Goal: Transaction & Acquisition: Purchase product/service

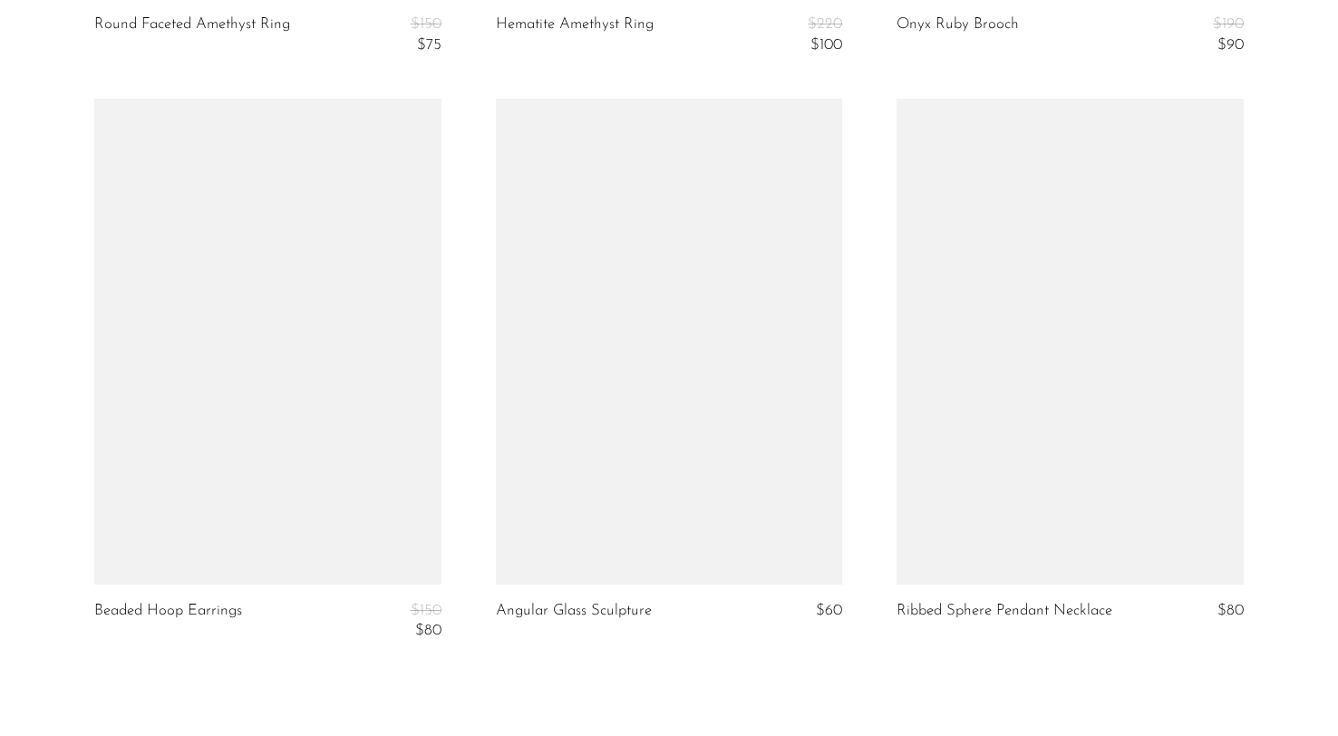
scroll to position [6645, 0]
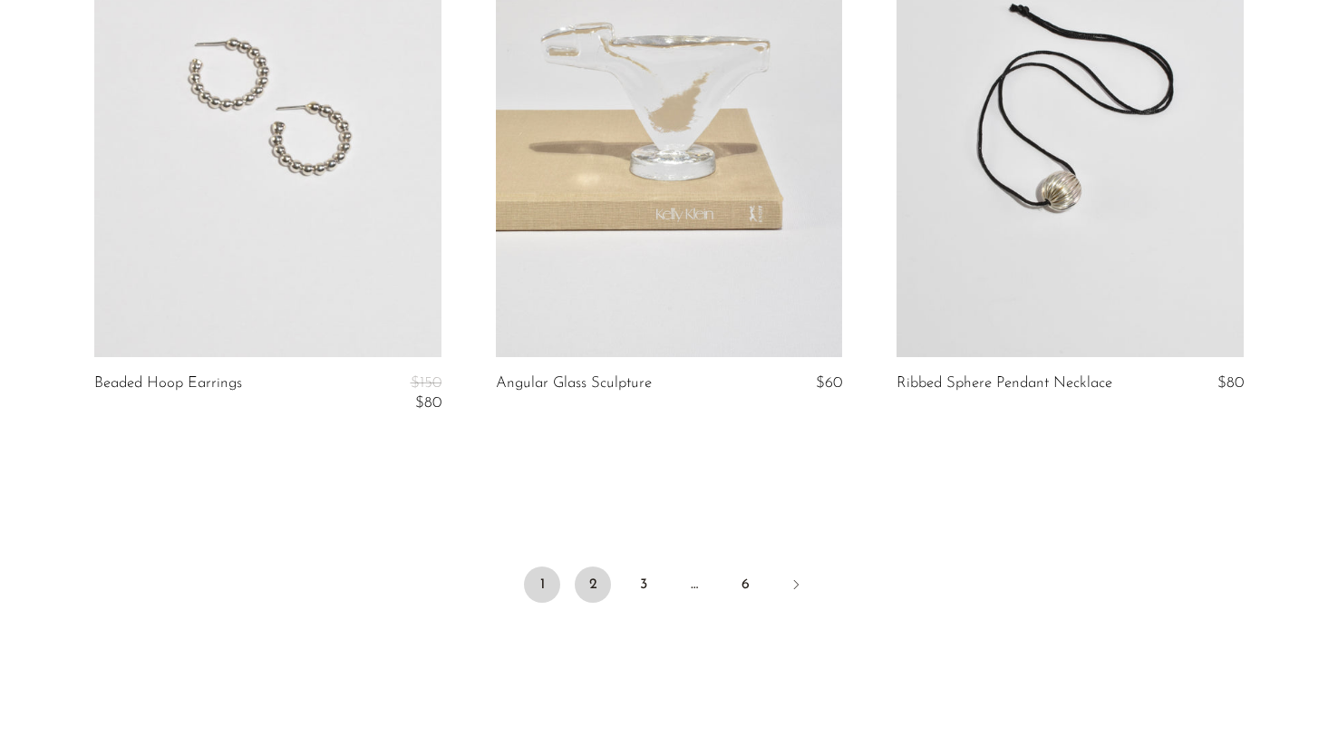
click at [595, 585] on link "2" at bounding box center [593, 585] width 36 height 36
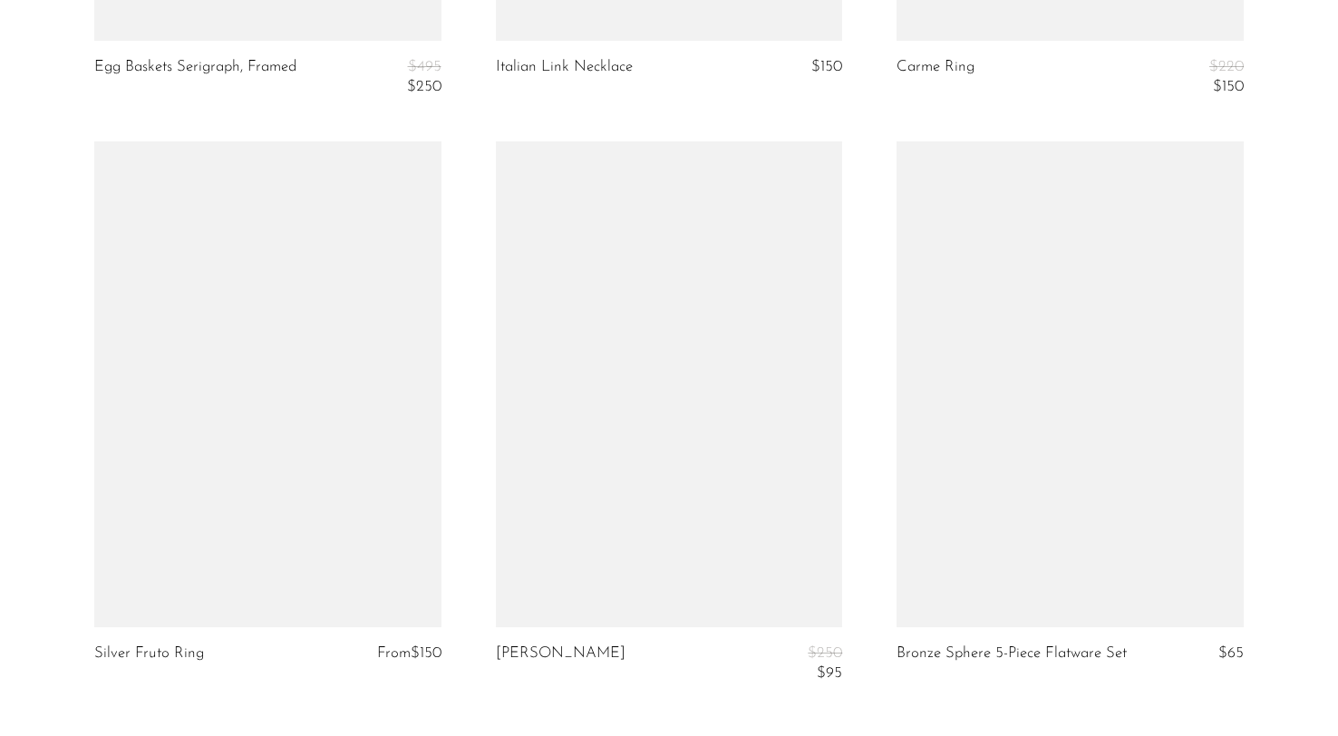
scroll to position [6806, 0]
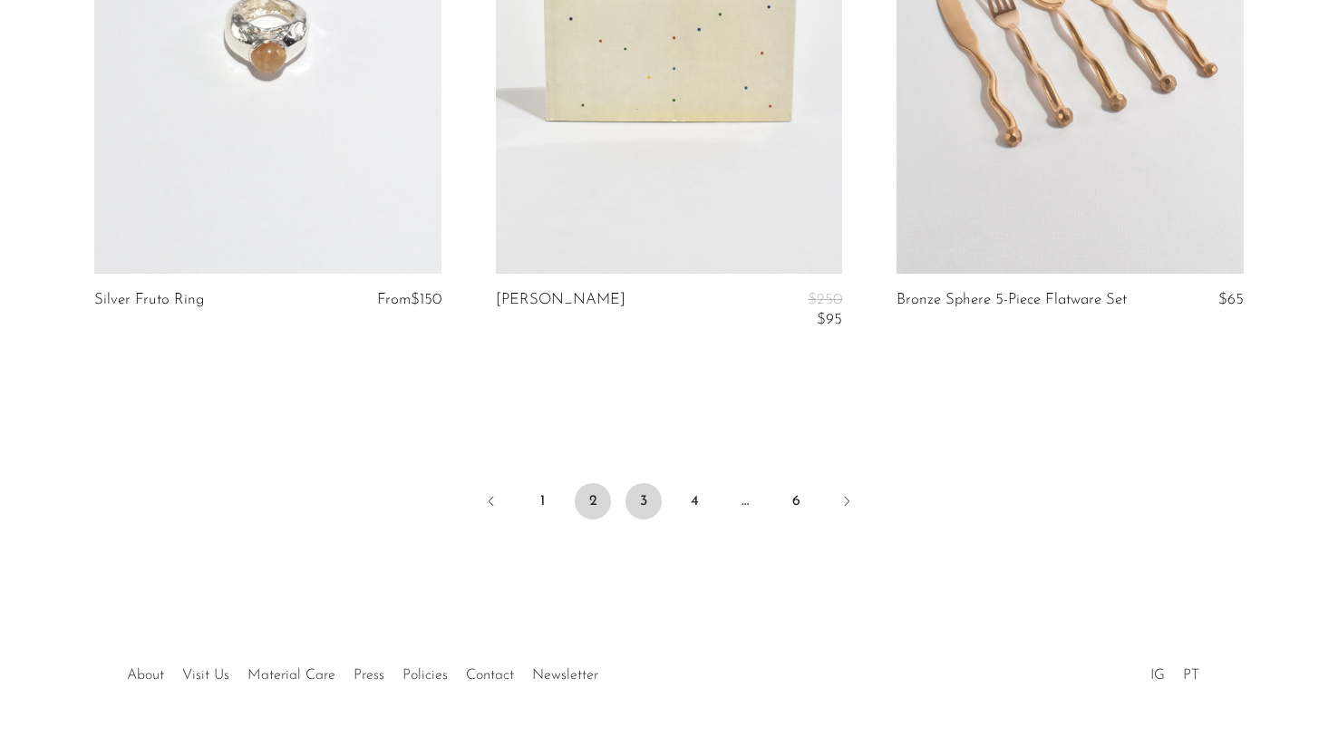
click at [646, 512] on link "3" at bounding box center [644, 501] width 36 height 36
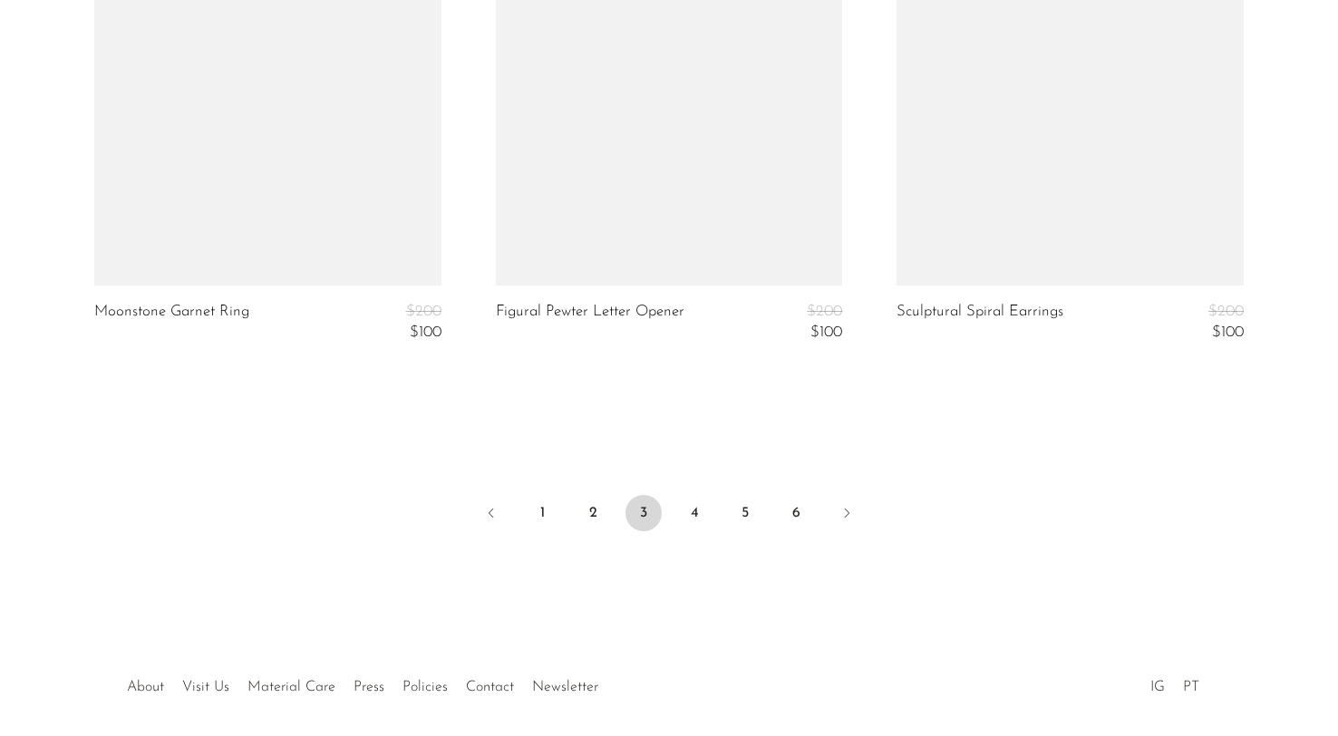
scroll to position [6768, 0]
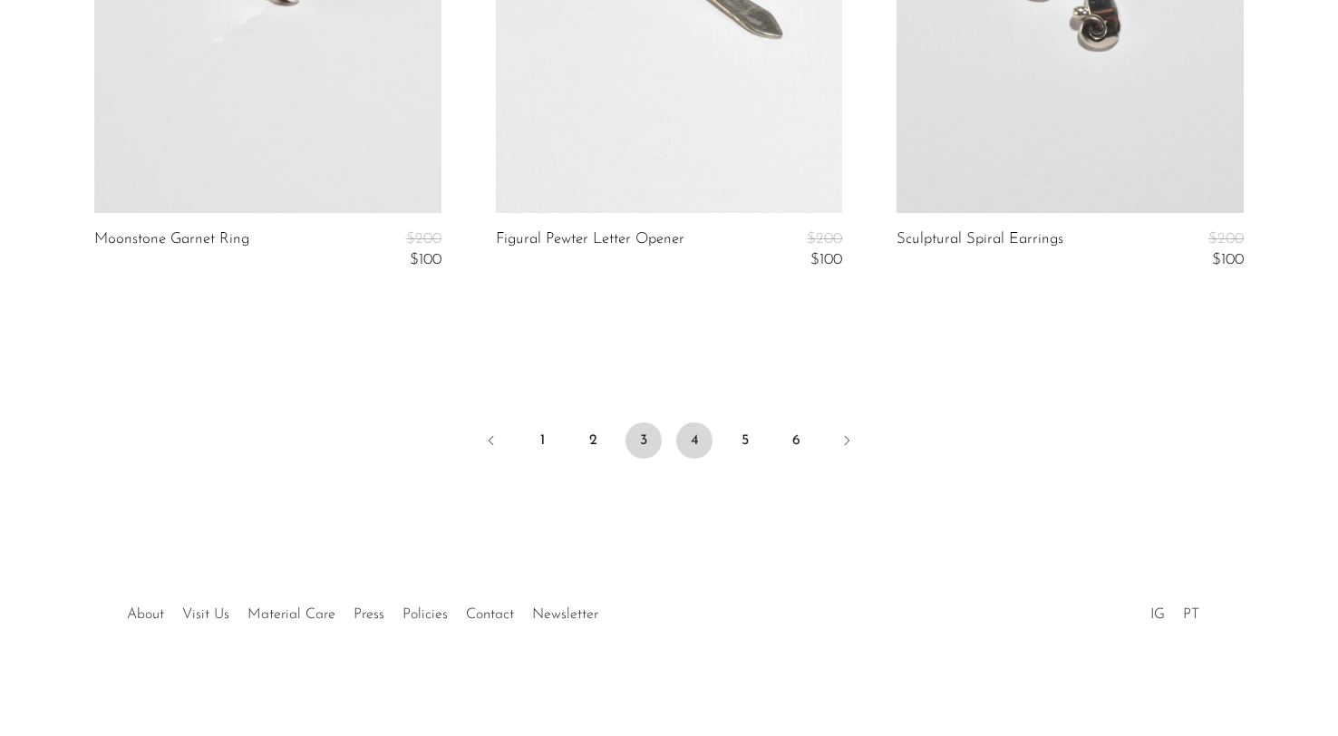
click at [689, 442] on link "4" at bounding box center [694, 441] width 36 height 36
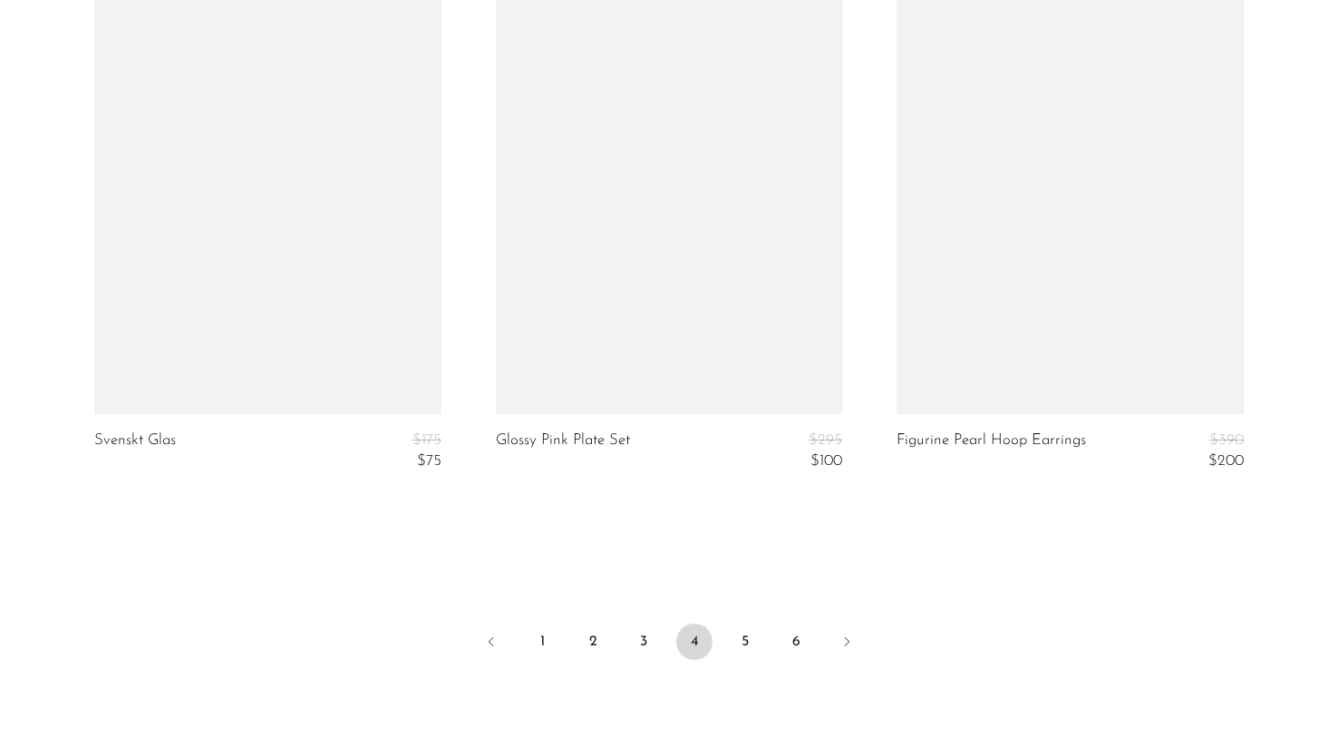
scroll to position [6774, 0]
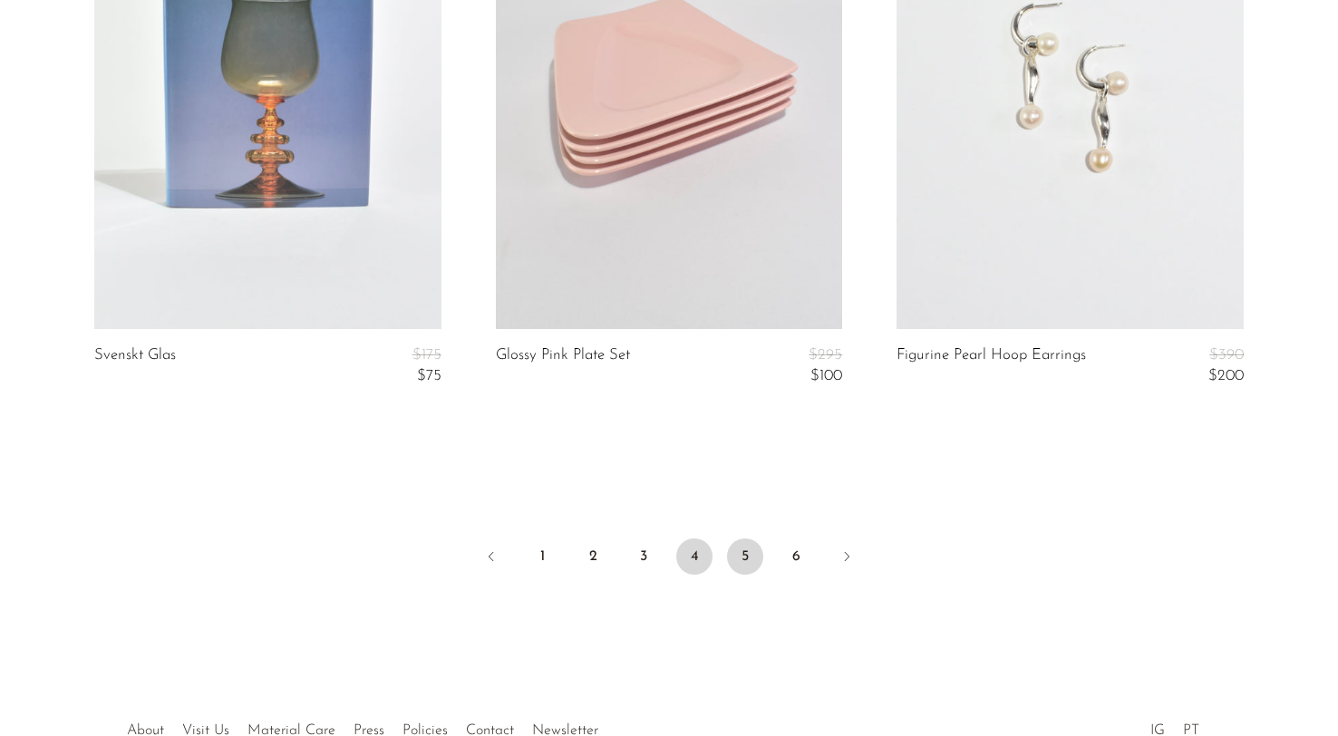
click at [753, 551] on link "5" at bounding box center [745, 557] width 36 height 36
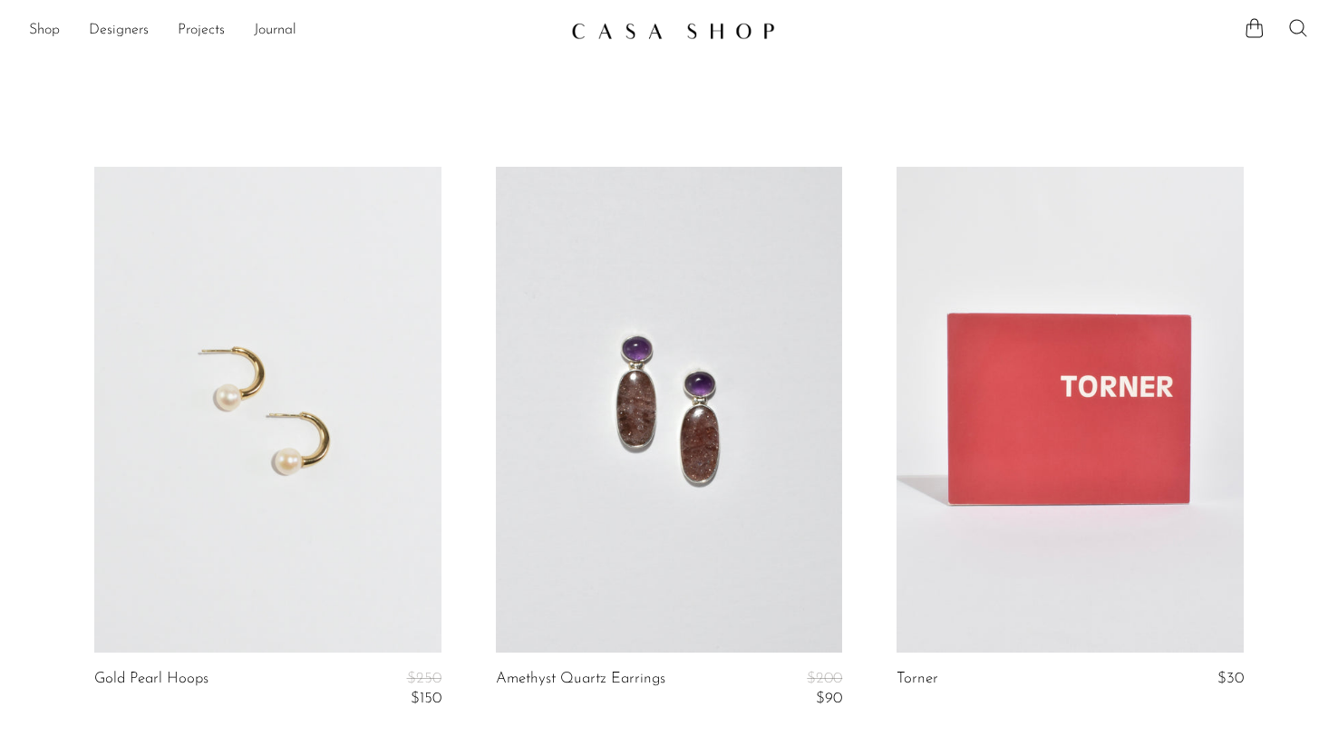
click at [1296, 32] on icon at bounding box center [1299, 28] width 22 height 22
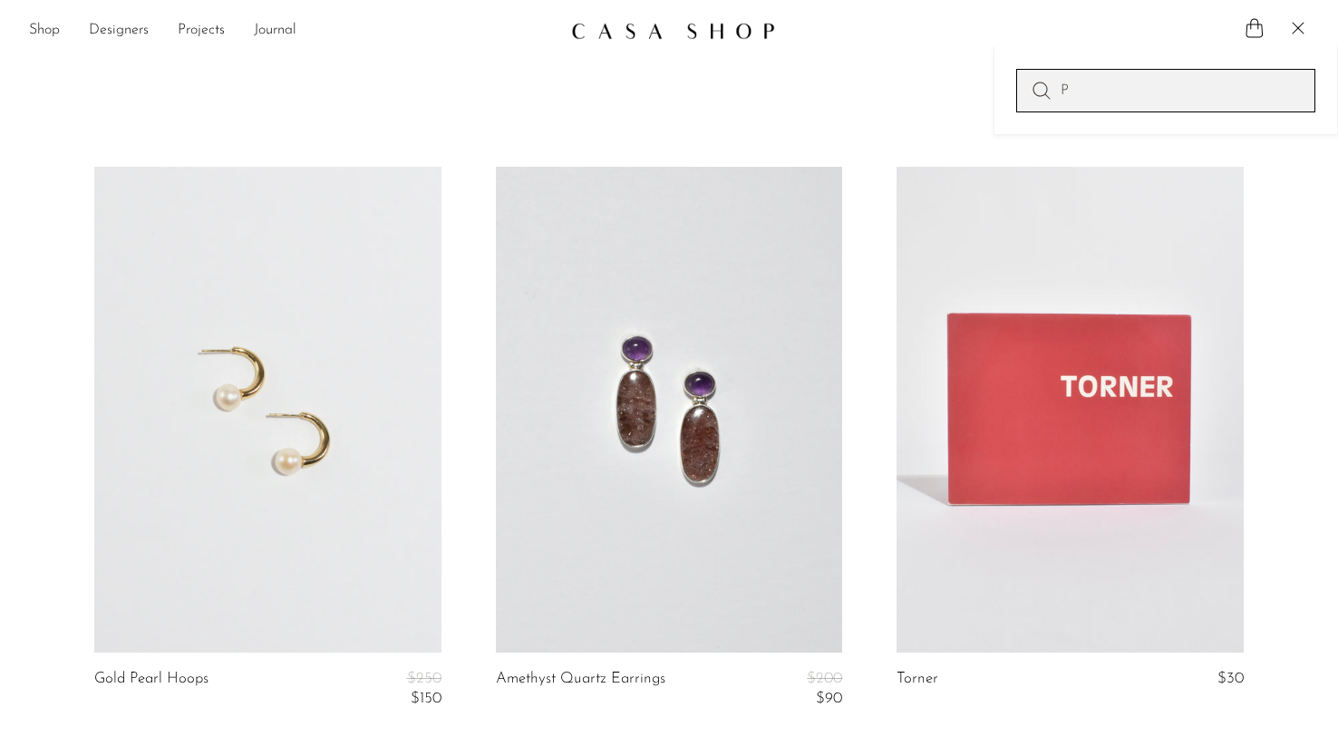
type input "peridot"
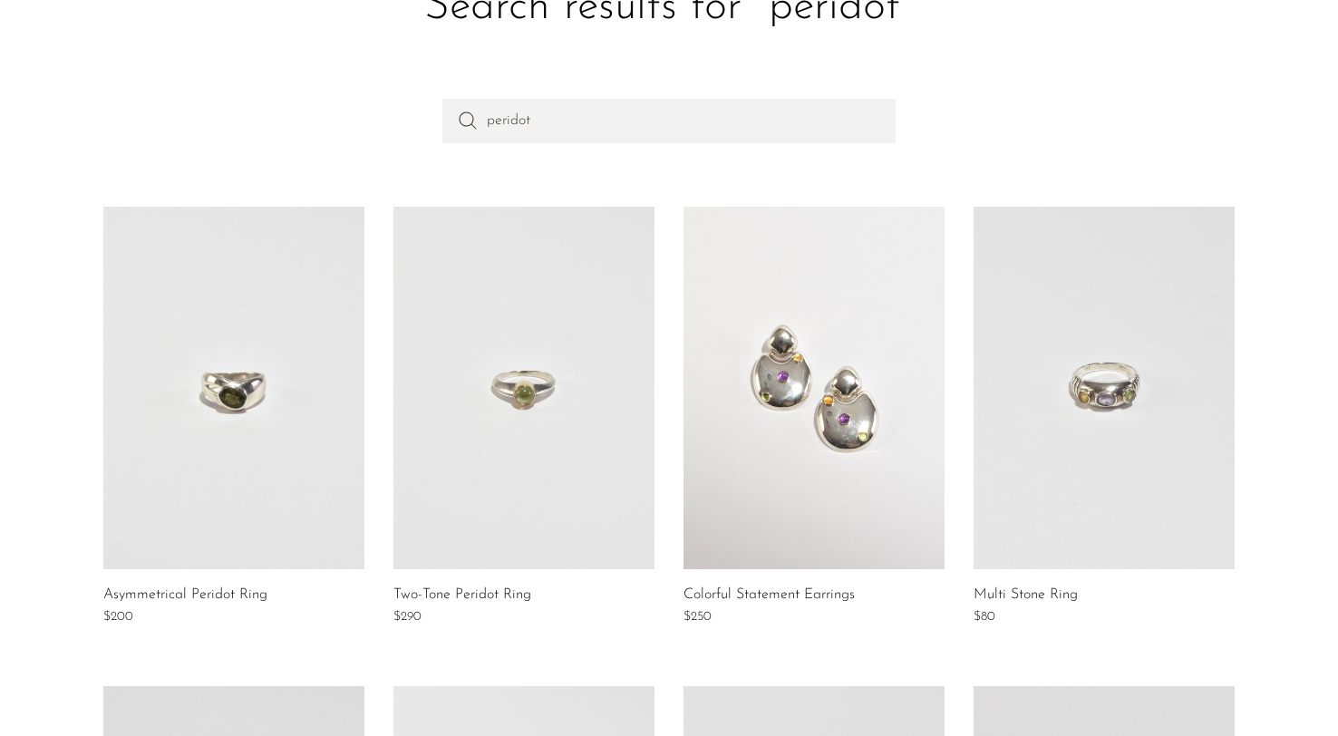
scroll to position [140, 0]
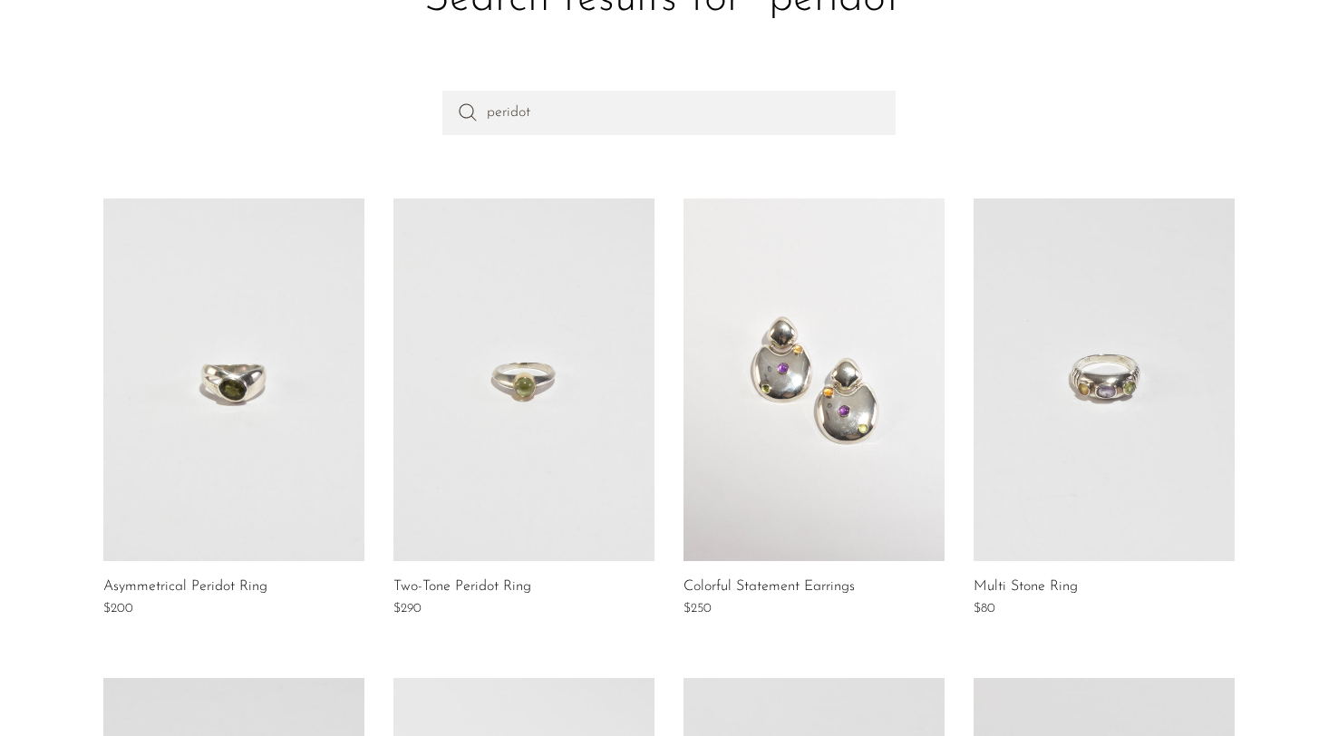
click at [311, 420] on link at bounding box center [233, 380] width 261 height 363
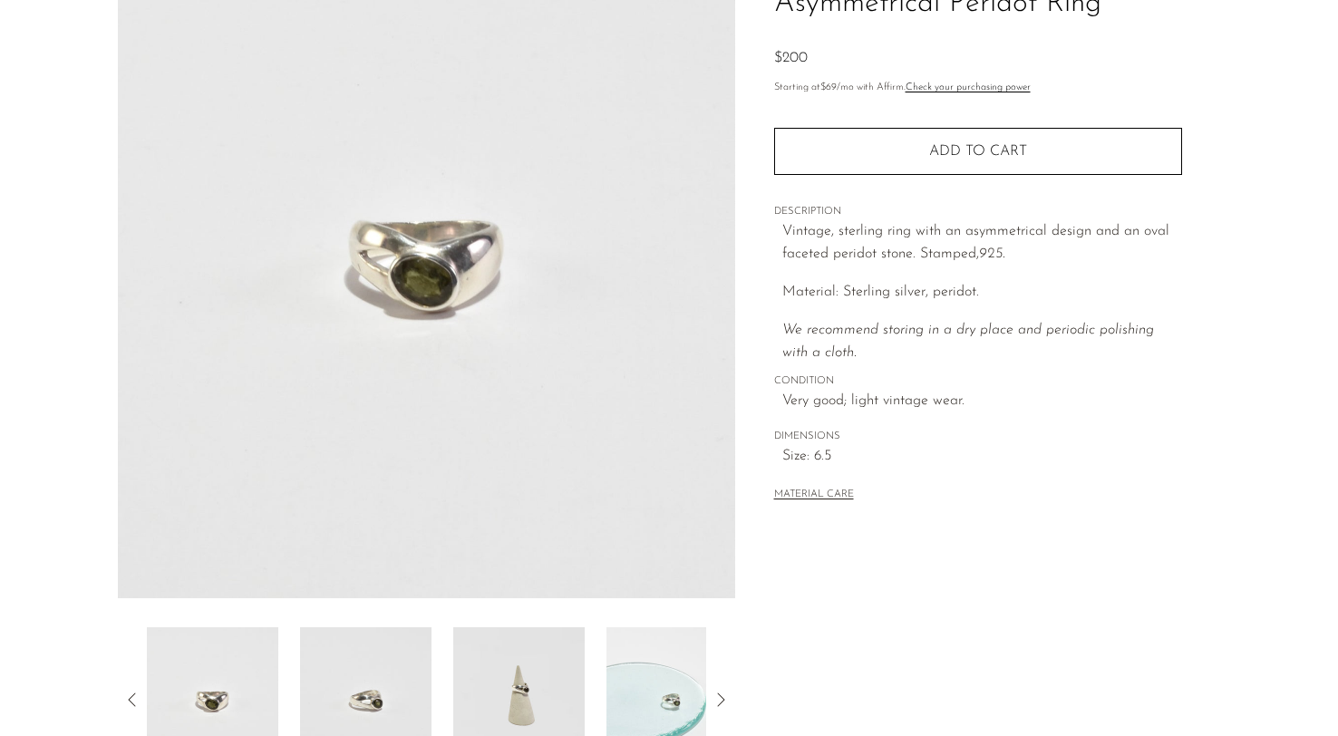
scroll to position [246, 0]
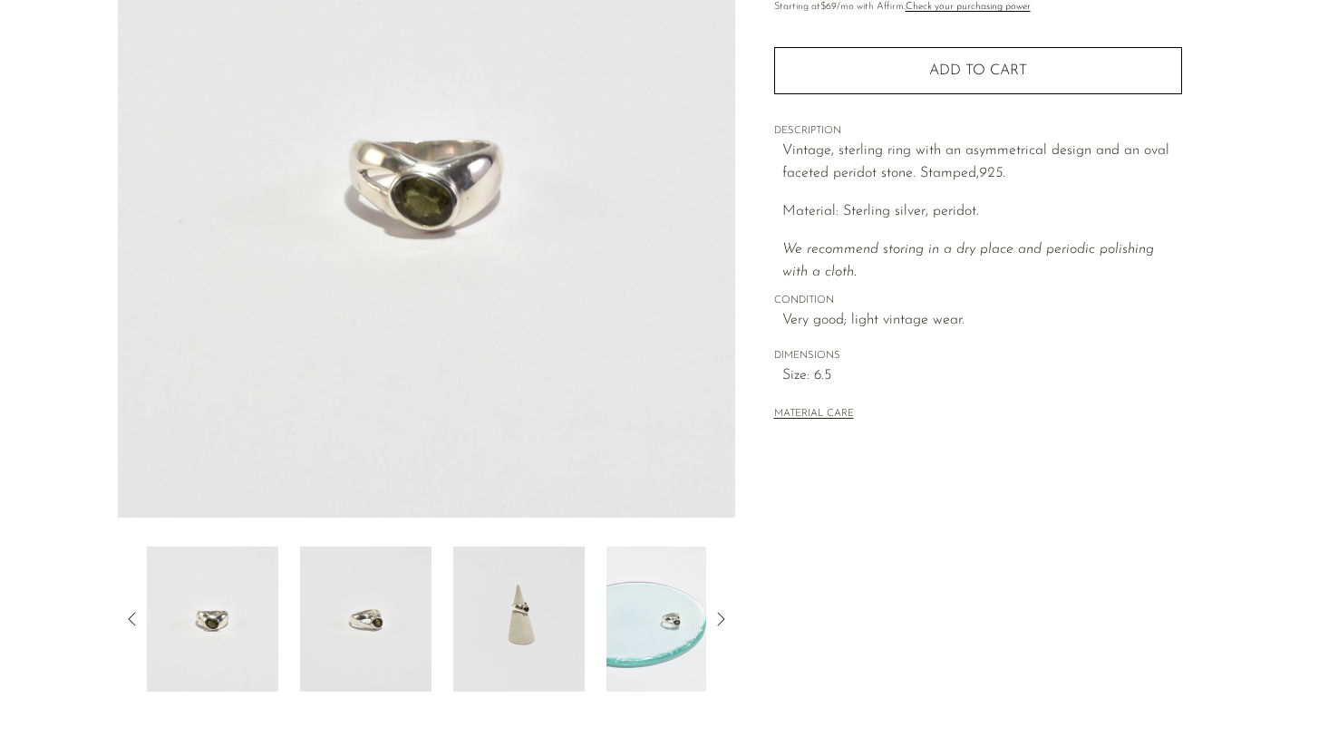
click at [294, 639] on div at bounding box center [426, 619] width 559 height 145
click at [384, 634] on img at bounding box center [365, 619] width 131 height 145
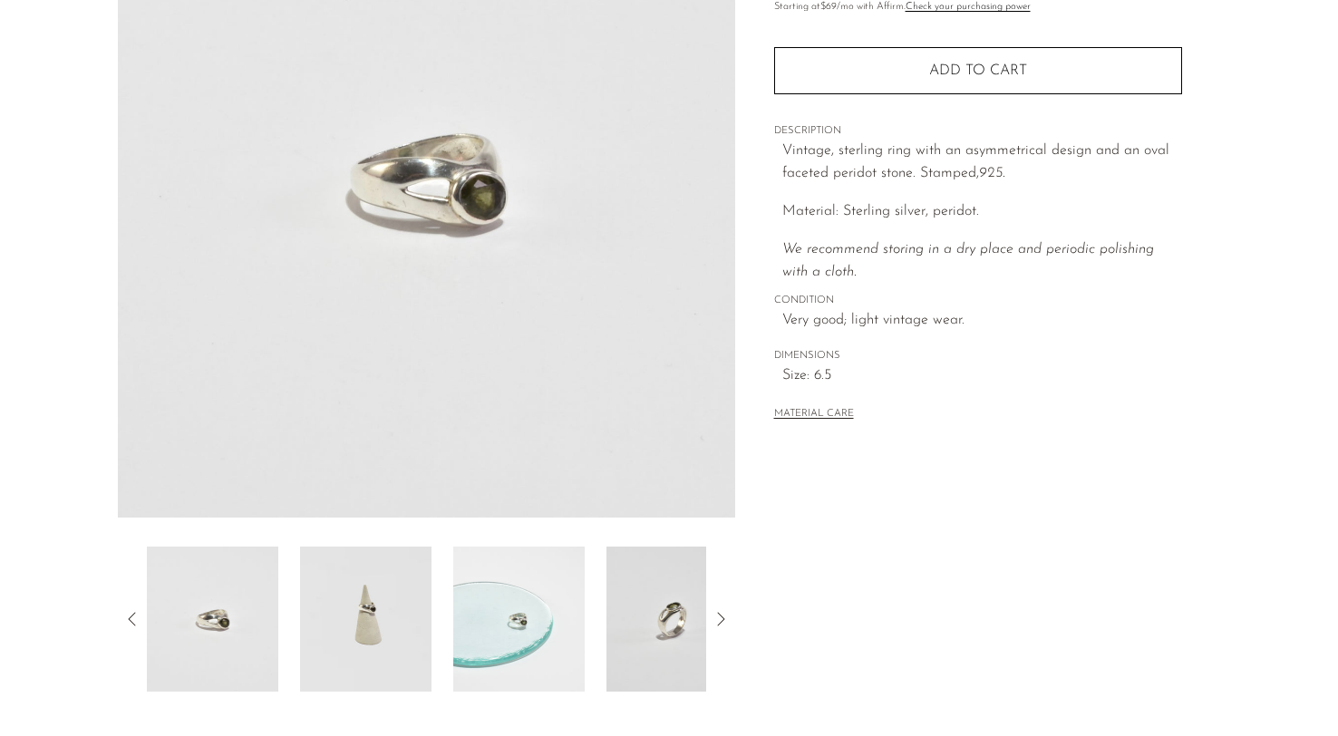
click at [512, 653] on img at bounding box center [518, 619] width 131 height 145
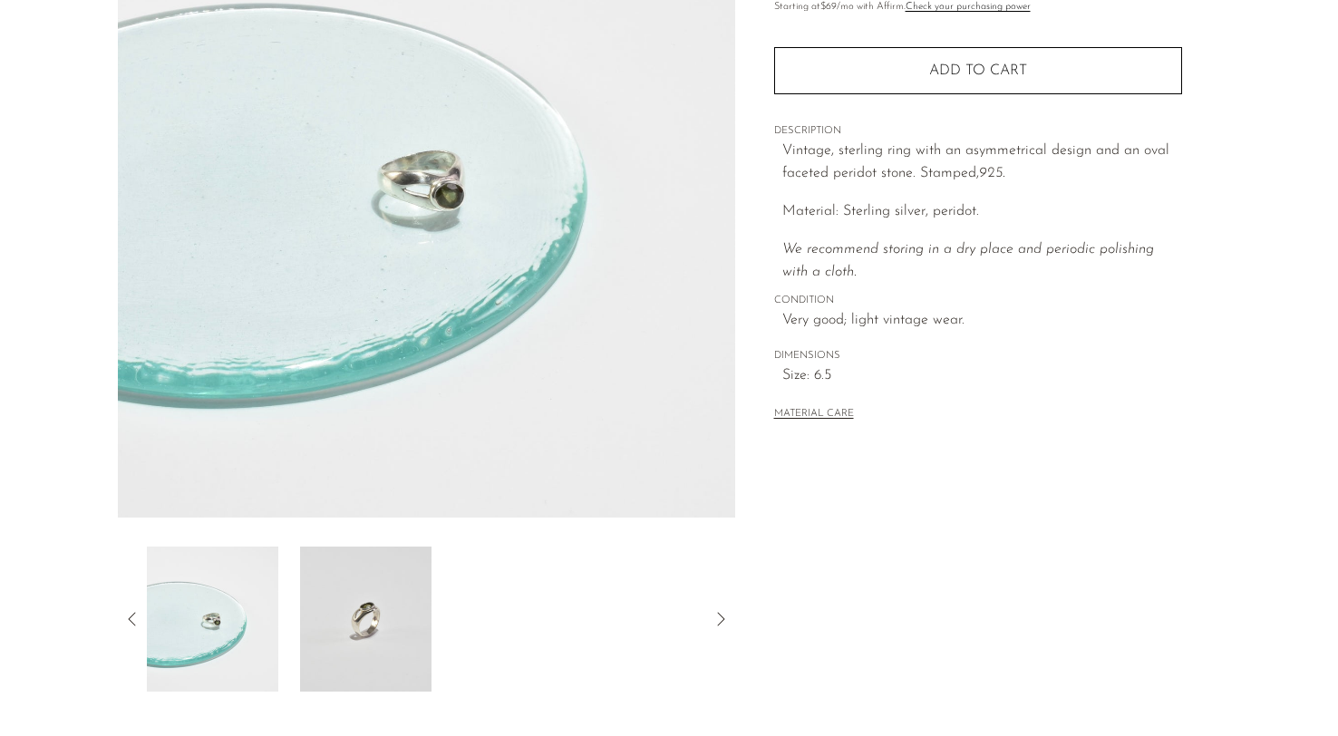
click at [233, 615] on img at bounding box center [212, 619] width 131 height 145
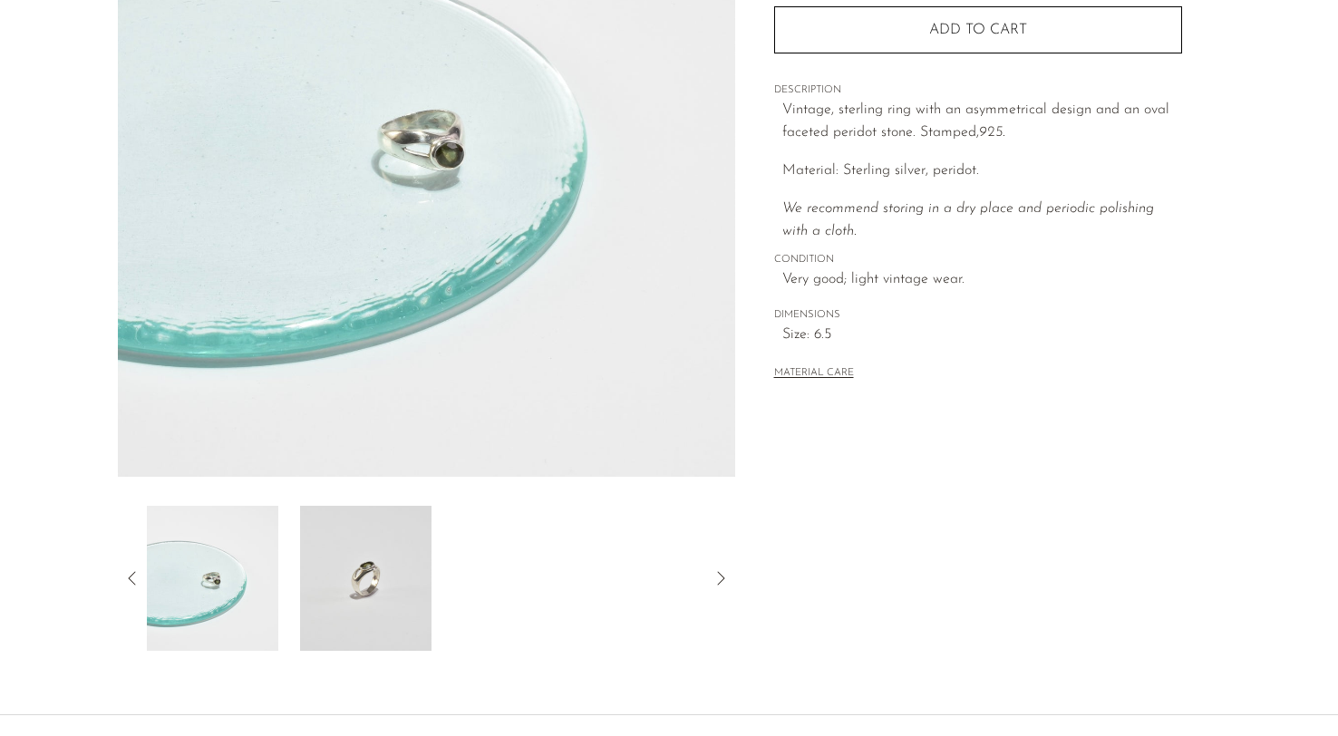
scroll to position [305, 0]
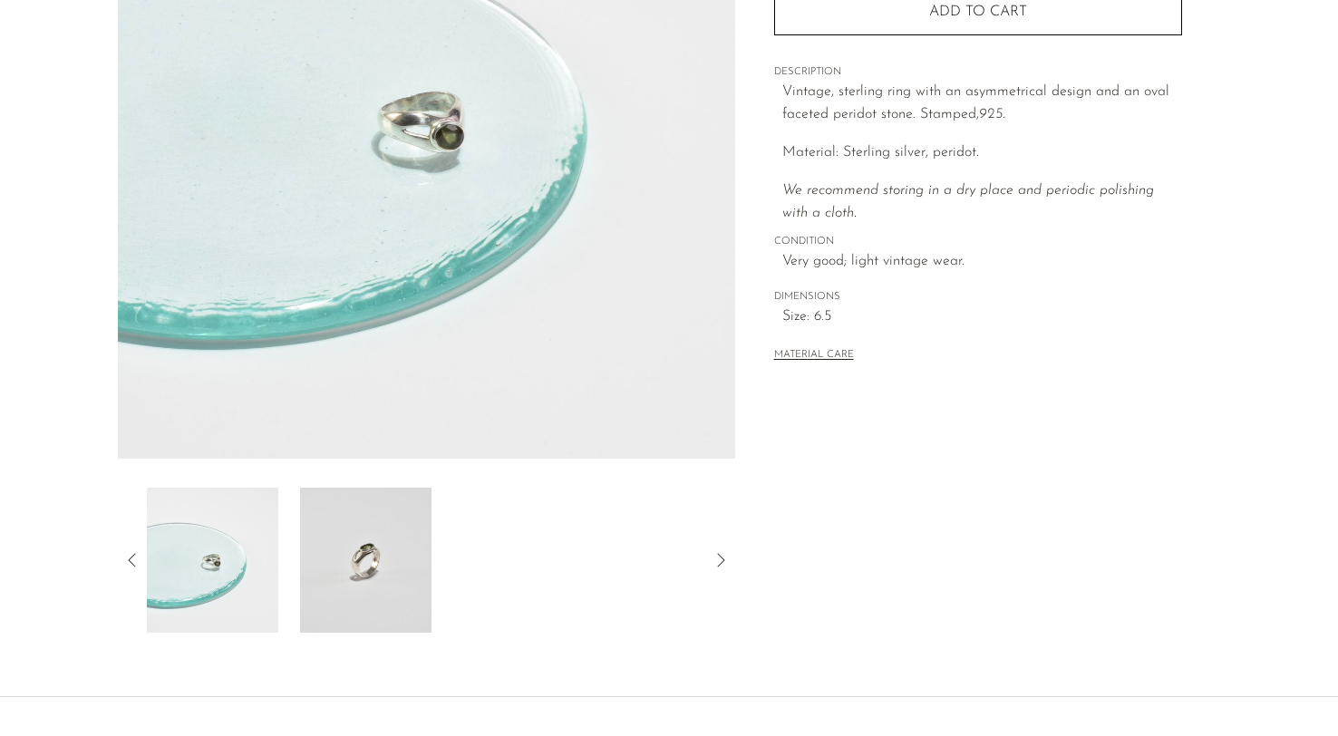
click at [136, 559] on icon at bounding box center [133, 560] width 22 height 22
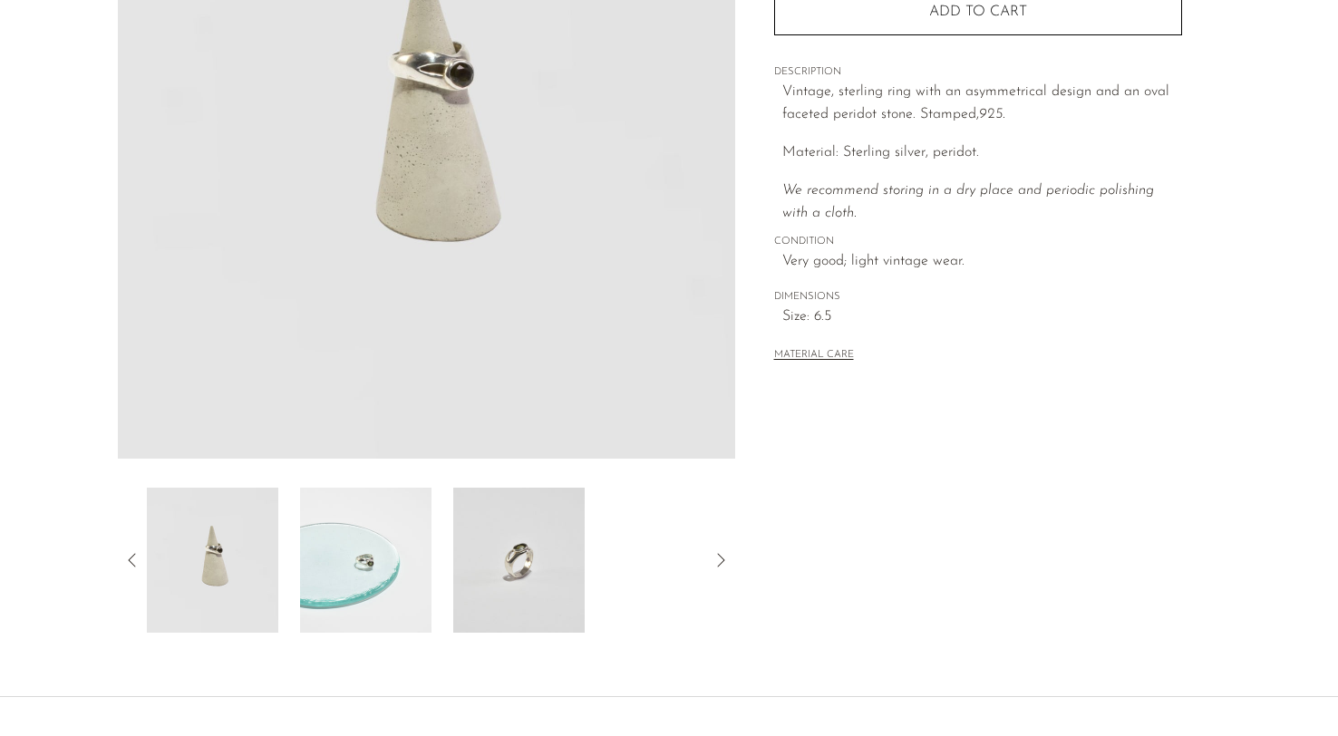
click at [204, 562] on img at bounding box center [212, 560] width 131 height 145
click at [403, 559] on img at bounding box center [365, 560] width 131 height 145
